Goal: Task Accomplishment & Management: Manage account settings

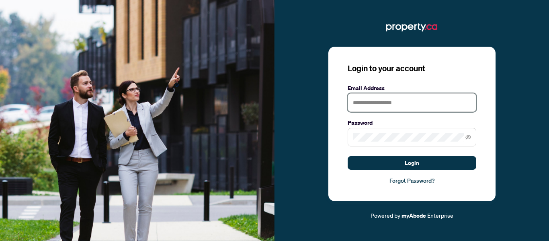
click at [431, 102] on input "text" at bounding box center [411, 102] width 129 height 18
type input "**********"
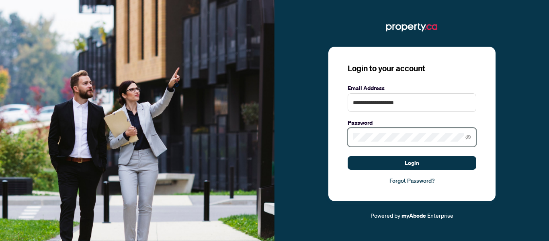
click at [347, 156] on button "Login" at bounding box center [411, 163] width 129 height 14
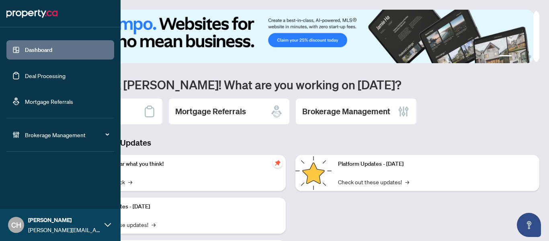
click at [25, 79] on link "Deal Processing" at bounding box center [45, 75] width 41 height 7
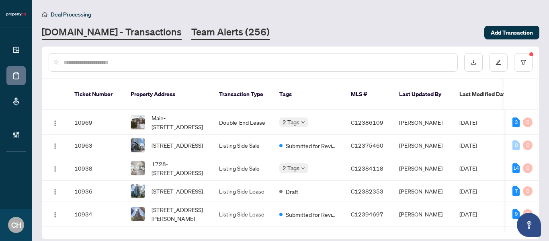
click at [212, 35] on link "Team Alerts (256)" at bounding box center [230, 32] width 78 height 14
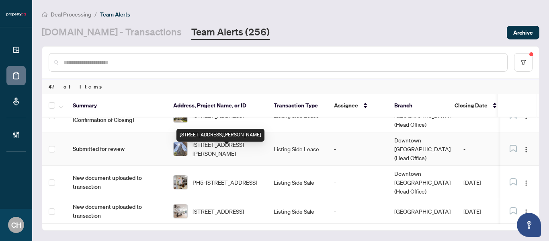
scroll to position [1225, 0]
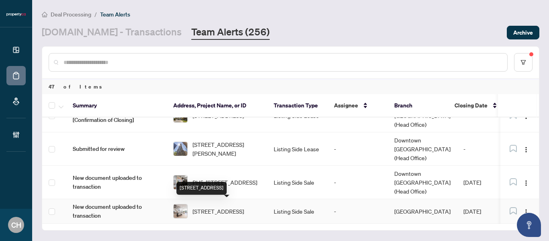
click at [210, 211] on span "5-300 Avenue Rd, Toronto, Ontario M4V 2H1, Canada" at bounding box center [217, 210] width 51 height 9
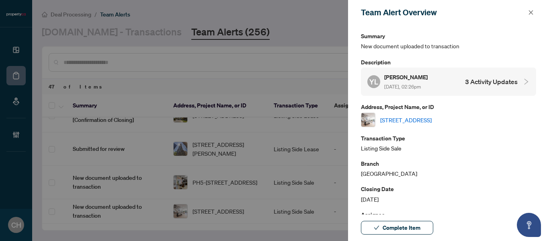
click at [486, 81] on h4 "3 Activity Updates" at bounding box center [491, 82] width 53 height 10
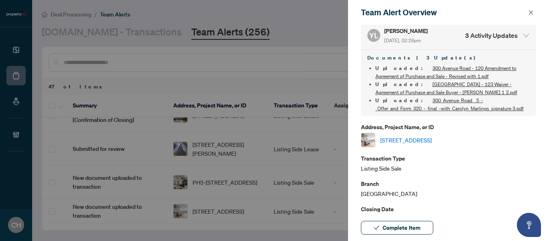
scroll to position [47, 0]
click at [431, 139] on link "5-300 Avenue Rd, Toronto, Ontario M4V 2H1, Canada" at bounding box center [405, 139] width 51 height 9
click at [530, 10] on icon "close" at bounding box center [531, 13] width 6 height 6
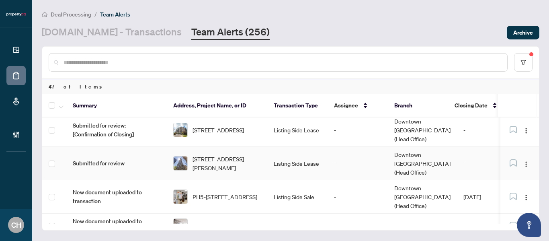
scroll to position [1225, 0]
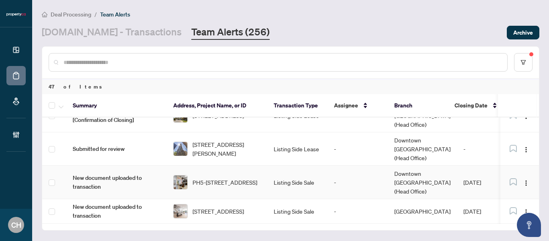
click at [329, 176] on td "-" at bounding box center [357, 181] width 60 height 33
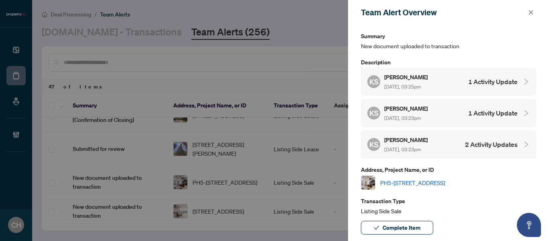
click at [403, 178] on link "PH5-1515 Lakeshore Rd, Mississauga, Ontario L5E 3E2, Canada" at bounding box center [412, 182] width 65 height 9
click at [531, 10] on icon "close" at bounding box center [531, 13] width 6 height 6
click at [531, 10] on div "Deal Processing / Team Alerts" at bounding box center [290, 14] width 497 height 9
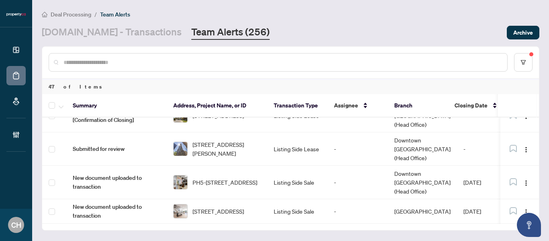
click at [531, 10] on div "Deal Processing / Team Alerts" at bounding box center [290, 14] width 497 height 9
click at [300, 151] on td "Listing Side Lease" at bounding box center [297, 148] width 60 height 33
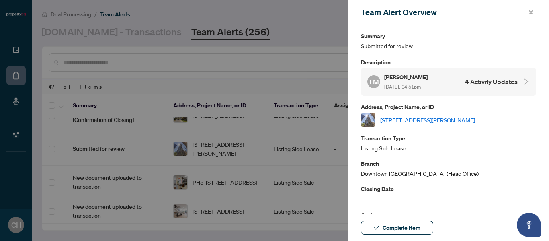
click at [437, 118] on link "[STREET_ADDRESS][PERSON_NAME]" at bounding box center [427, 119] width 95 height 9
click at [530, 13] on icon "close" at bounding box center [531, 13] width 6 height 6
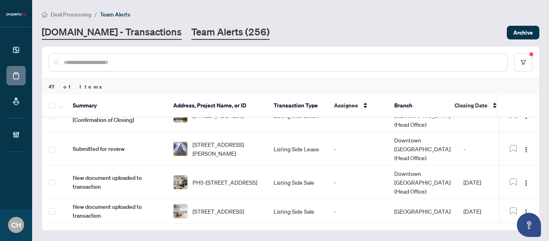
click at [133, 35] on link "[DOMAIN_NAME] - Transactions" at bounding box center [112, 32] width 140 height 14
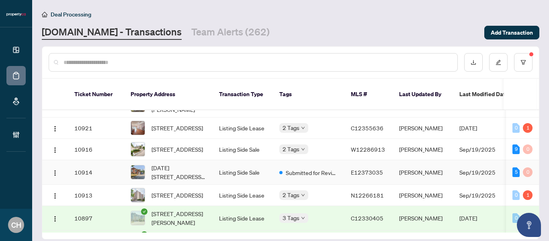
scroll to position [134, 0]
click at [411, 151] on td "[PERSON_NAME]" at bounding box center [422, 148] width 60 height 21
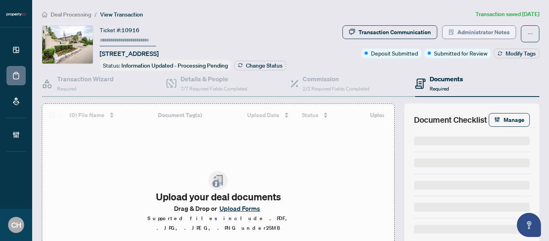
click at [463, 29] on span "Administrator Notes" at bounding box center [483, 32] width 52 height 13
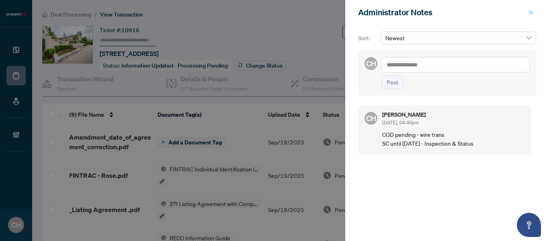
click at [530, 10] on icon "close" at bounding box center [531, 13] width 6 height 6
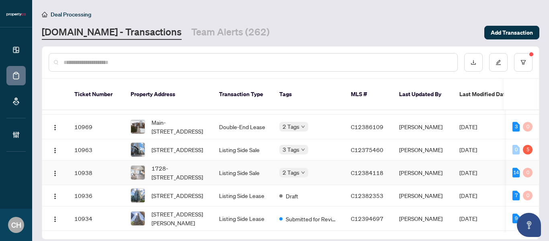
scroll to position [20, 0]
click at [409, 145] on td "[PERSON_NAME]" at bounding box center [422, 149] width 60 height 21
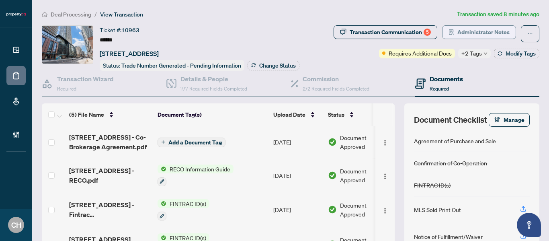
click at [471, 35] on span "Administrator Notes" at bounding box center [483, 32] width 52 height 13
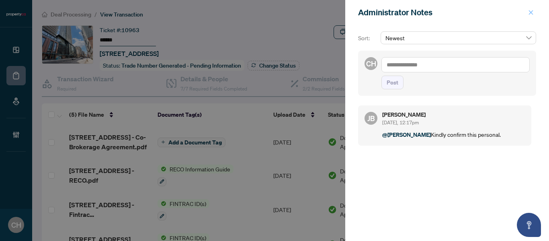
click at [527, 12] on button "button" at bounding box center [530, 13] width 10 height 10
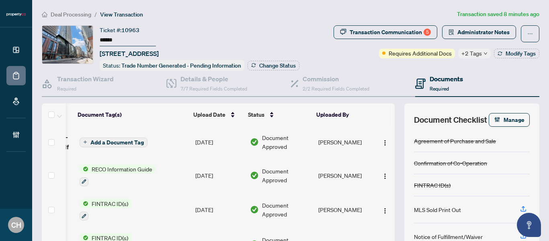
scroll to position [0, 86]
click at [92, 90] on div "Transaction Wizard Required" at bounding box center [85, 83] width 57 height 19
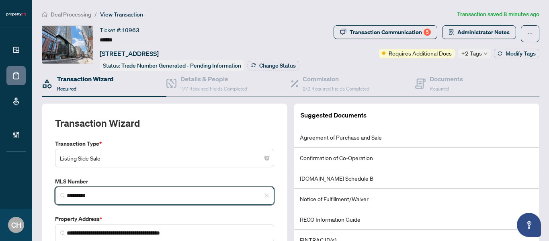
click at [94, 194] on input "*********" at bounding box center [168, 195] width 202 height 8
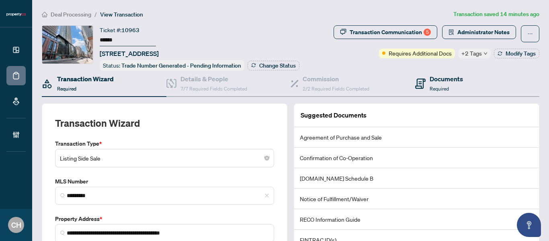
click at [438, 94] on div "Documents Required" at bounding box center [477, 84] width 125 height 26
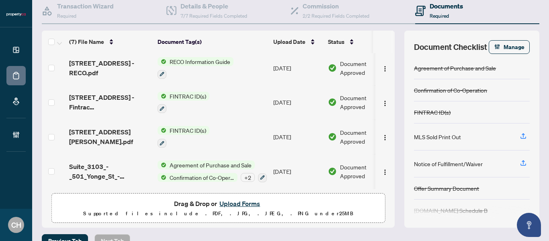
scroll to position [72, 0]
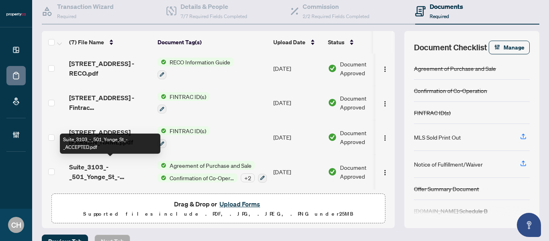
click at [125, 174] on span "Suite_3103_-_501_Yonge_St_-_ACCEPTED.pdf" at bounding box center [110, 171] width 82 height 19
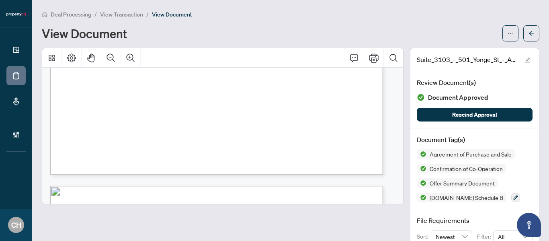
scroll to position [340, 0]
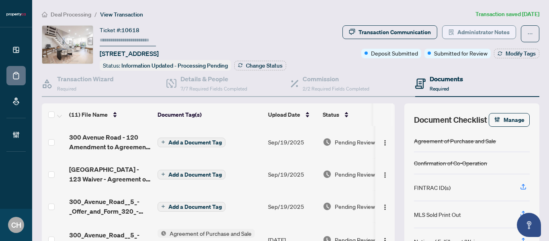
click at [492, 32] on span "Administrator Notes" at bounding box center [483, 32] width 52 height 13
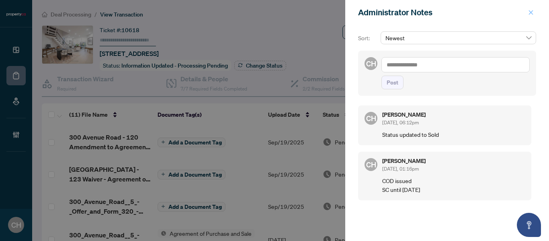
click at [529, 16] on span "button" at bounding box center [531, 12] width 6 height 13
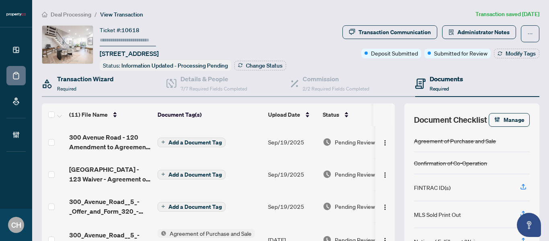
click at [69, 93] on div "Transaction Wizard Required" at bounding box center [104, 84] width 125 height 26
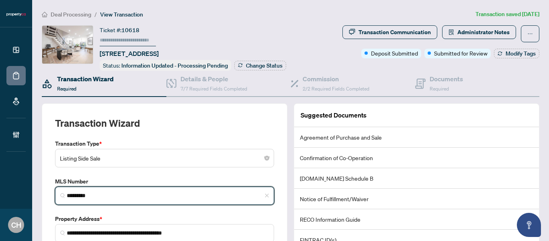
click at [91, 196] on input "*********" at bounding box center [168, 195] width 202 height 8
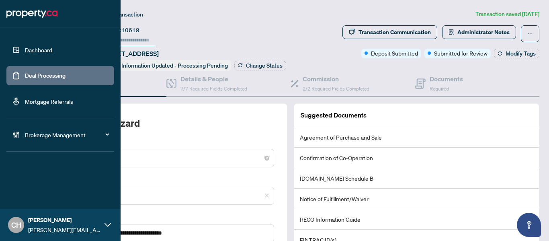
click at [25, 77] on link "Deal Processing" at bounding box center [45, 75] width 41 height 7
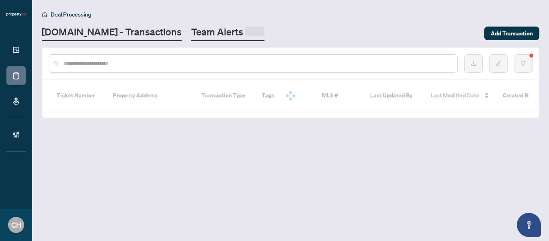
click at [208, 26] on link "Team Alerts" at bounding box center [227, 33] width 73 height 16
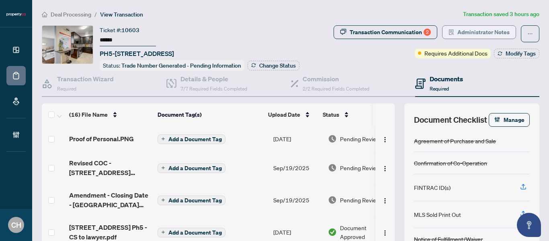
click at [488, 29] on span "Administrator Notes" at bounding box center [483, 32] width 52 height 13
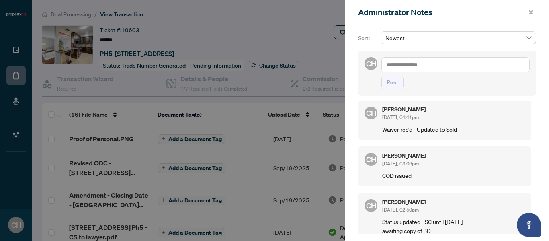
scroll to position [167, 0]
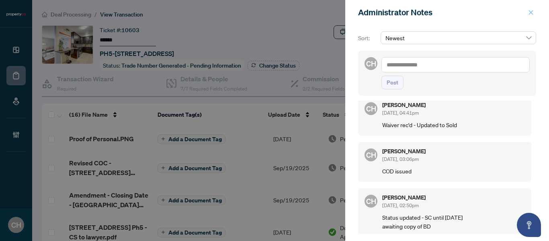
click at [534, 14] on button "button" at bounding box center [530, 13] width 10 height 10
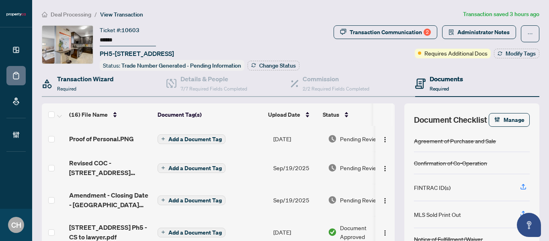
click at [79, 94] on div "Transaction Wizard Required" at bounding box center [104, 84] width 125 height 26
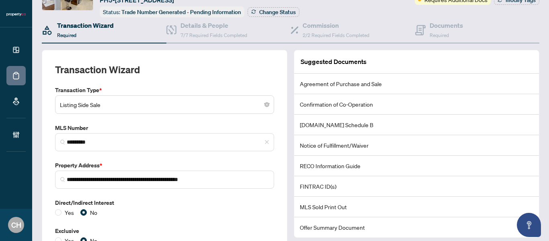
scroll to position [55, 0]
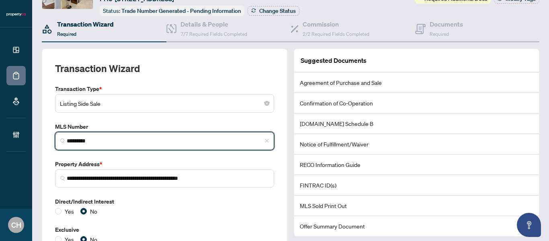
click at [128, 137] on input "*********" at bounding box center [168, 141] width 202 height 8
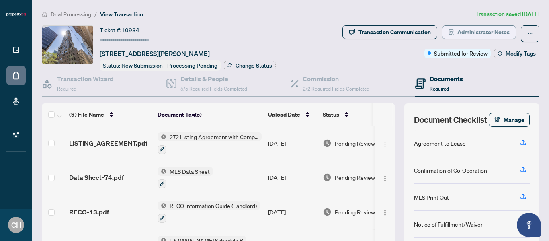
click at [462, 32] on span "Administrator Notes" at bounding box center [483, 32] width 52 height 13
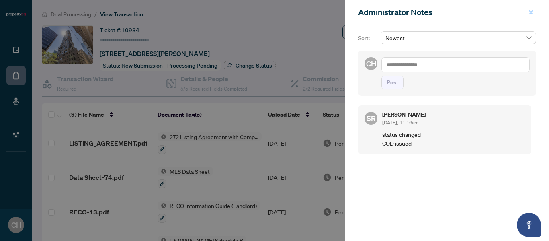
click at [530, 17] on span "button" at bounding box center [531, 12] width 6 height 13
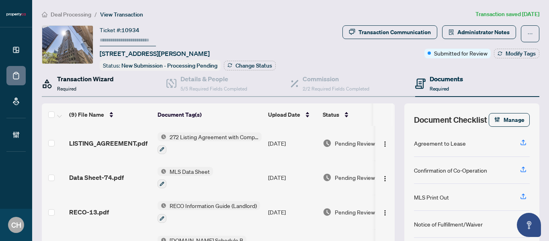
click at [95, 88] on div "Transaction Wizard Required" at bounding box center [85, 83] width 57 height 19
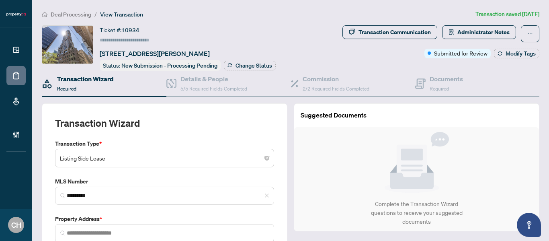
type input "**********"
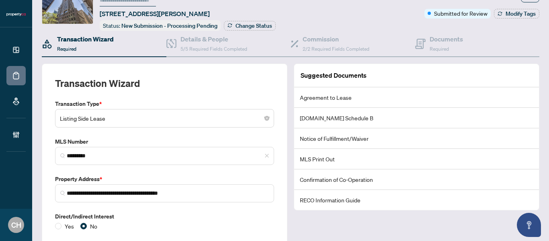
scroll to position [40, 0]
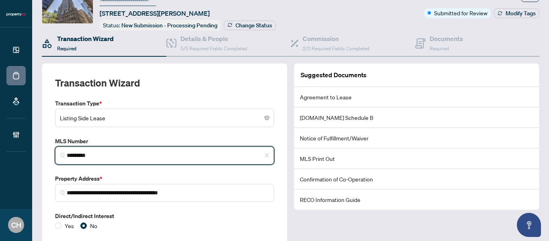
click at [111, 157] on input "*********" at bounding box center [168, 155] width 202 height 8
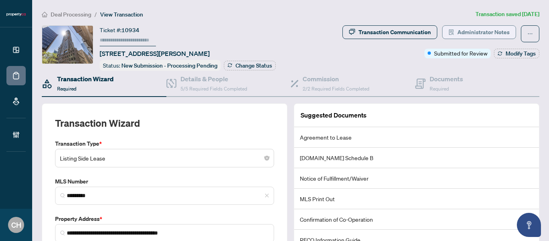
click at [483, 29] on span "Administrator Notes" at bounding box center [483, 32] width 52 height 13
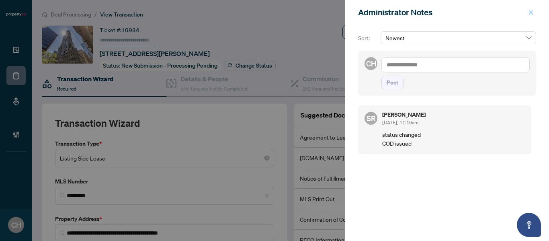
click at [529, 12] on icon "close" at bounding box center [531, 13] width 6 height 6
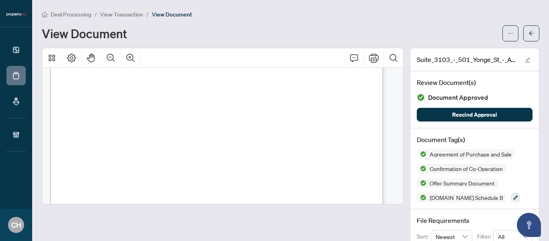
scroll to position [1823, 0]
click at [128, 60] on icon "Zoom In" at bounding box center [131, 58] width 10 height 10
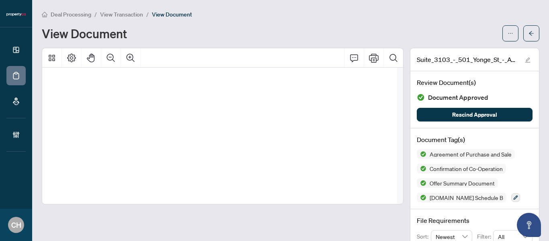
scroll to position [2334, 42]
click at [109, 61] on icon "Zoom Out" at bounding box center [111, 58] width 10 height 10
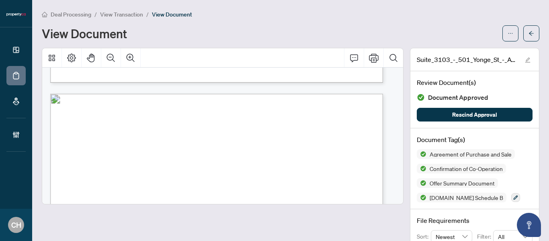
scroll to position [3513, 0]
click at [530, 32] on button "button" at bounding box center [531, 33] width 16 height 16
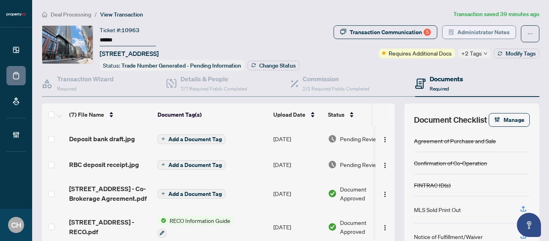
click at [456, 36] on button "Administrator Notes" at bounding box center [479, 32] width 74 height 14
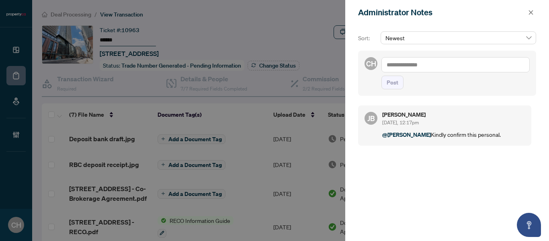
click at [398, 66] on textarea at bounding box center [455, 64] width 148 height 15
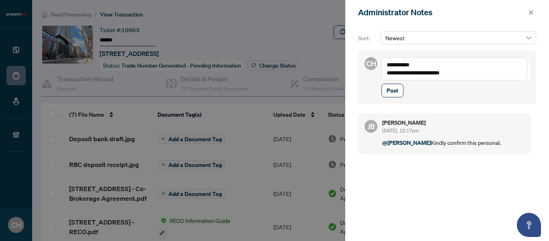
type textarea "**********"
click at [381, 84] on button "Post" at bounding box center [392, 91] width 22 height 14
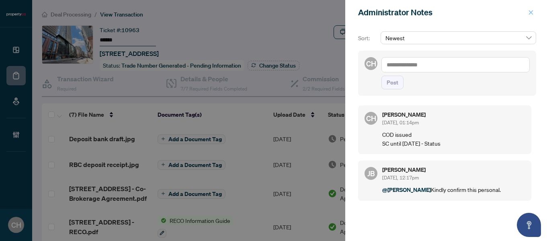
click at [529, 11] on icon "close" at bounding box center [531, 13] width 6 height 6
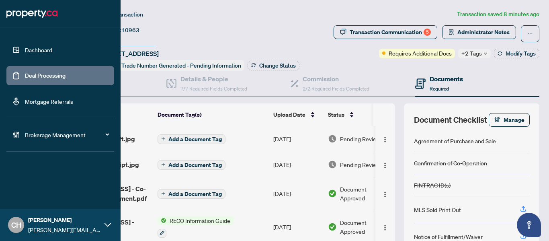
click at [25, 73] on link "Deal Processing" at bounding box center [45, 75] width 41 height 7
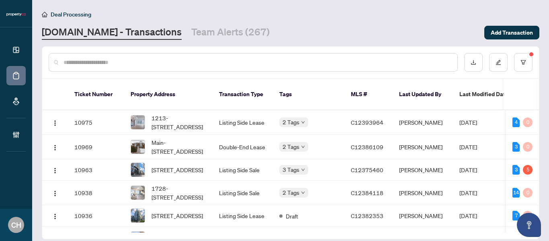
click at [147, 58] on input "text" at bounding box center [256, 62] width 387 height 9
paste input "*********"
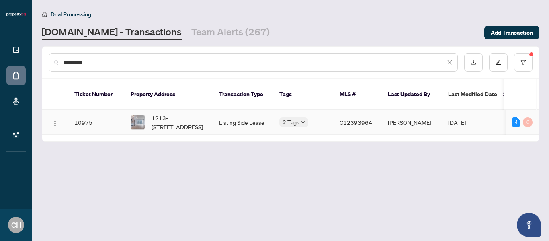
type input "*********"
click at [174, 113] on span "1213-[STREET_ADDRESS]" at bounding box center [178, 122] width 55 height 18
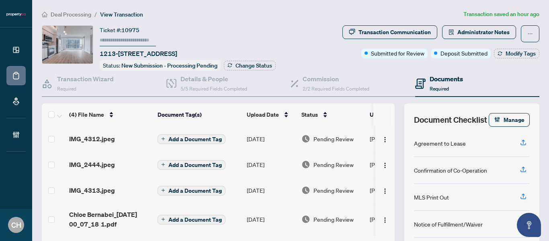
scroll to position [88, 0]
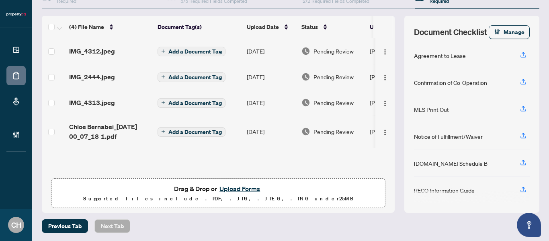
click at [255, 130] on td "[DATE]" at bounding box center [270, 131] width 55 height 32
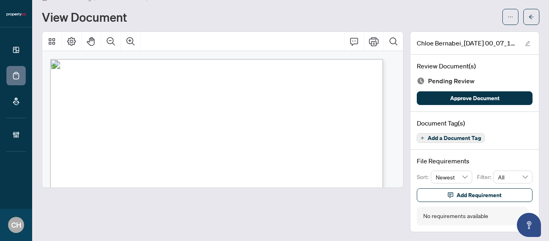
drag, startPoint x: 65, startPoint y: 187, endPoint x: 65, endPoint y: 221, distance: 33.7
click at [65, 221] on div at bounding box center [223, 131] width 362 height 200
click at [67, 37] on icon "Page Layout" at bounding box center [72, 42] width 10 height 10
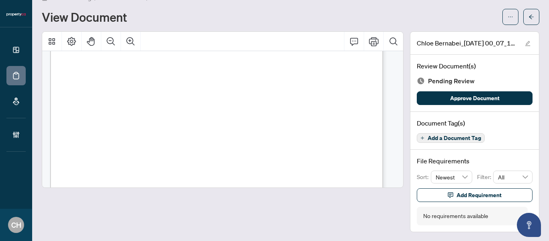
scroll to position [2793, 0]
click at [163, 104] on span "(if any are required)" at bounding box center [132, 105] width 60 height 5
click at [199, 102] on span "If the Tenant is not in default here-under, they shall have the option to renew…" at bounding box center [215, 104] width 280 height 5
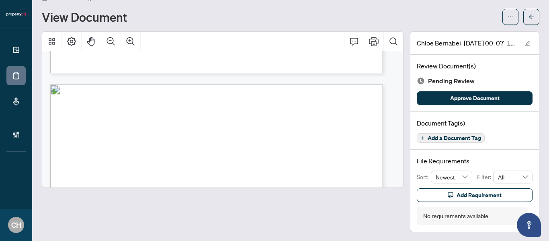
scroll to position [3647, 0]
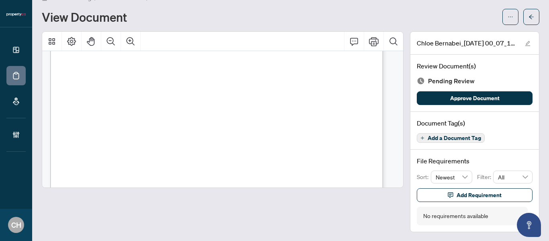
click at [199, 101] on span "damage or repair is a deliberate result of the Tenants' negligence; the Tenant …" at bounding box center [212, 101] width 275 height 5
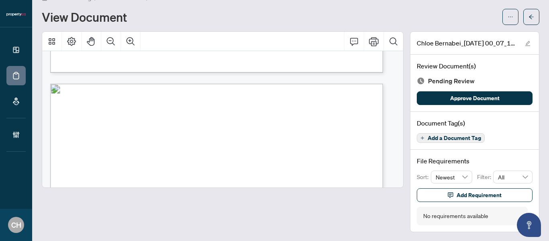
scroll to position [4405, 0]
